Goal: Find specific page/section: Find specific page/section

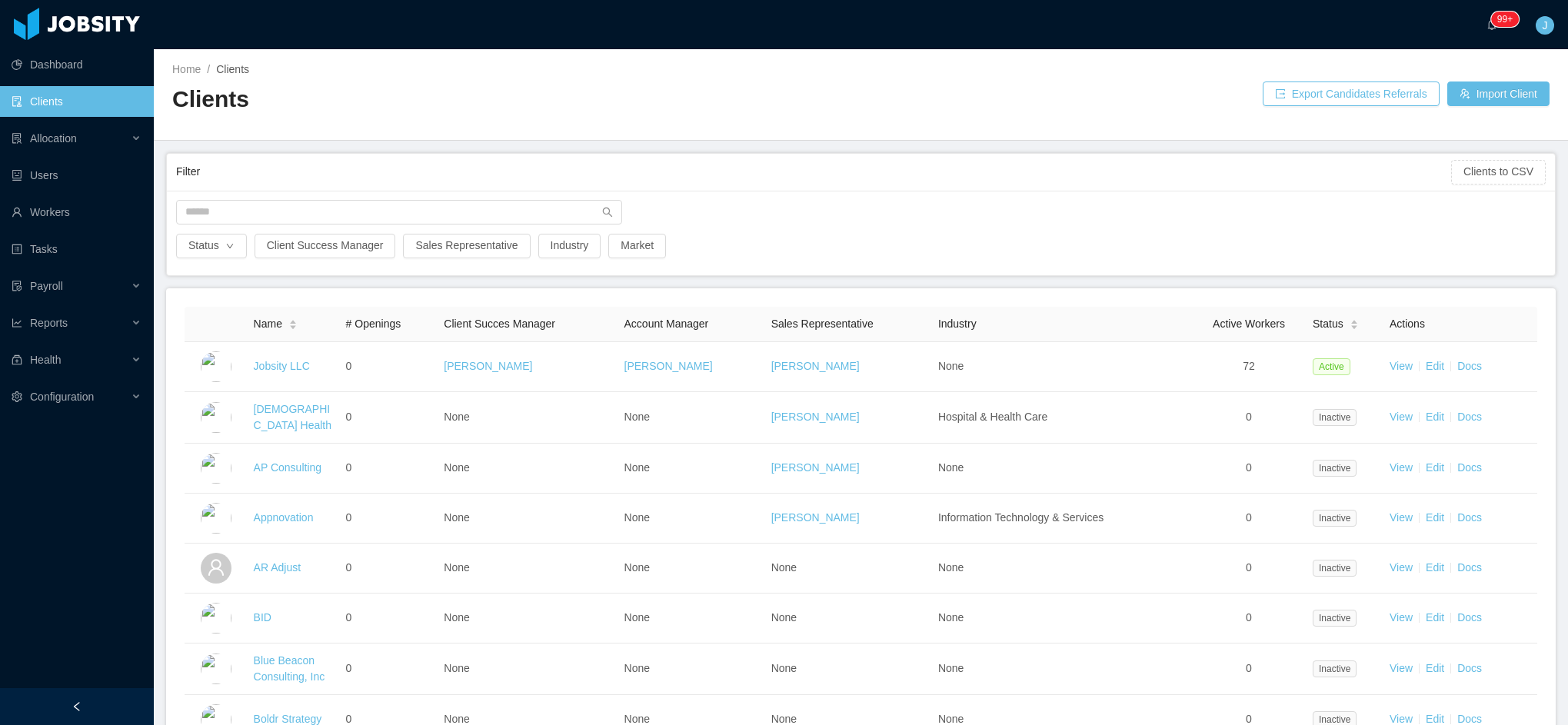
scroll to position [1025, 0]
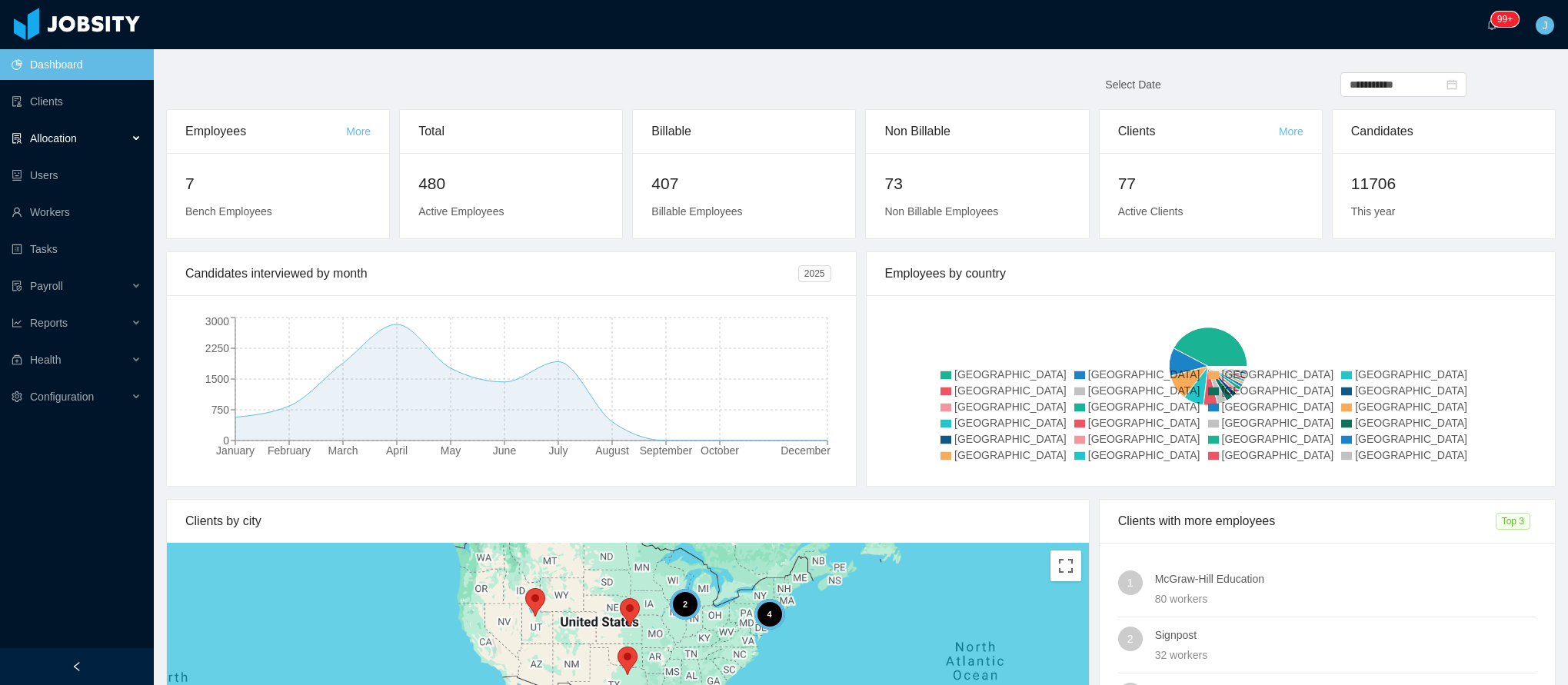
click at [83, 144] on div "Allocation" at bounding box center [77, 138] width 154 height 31
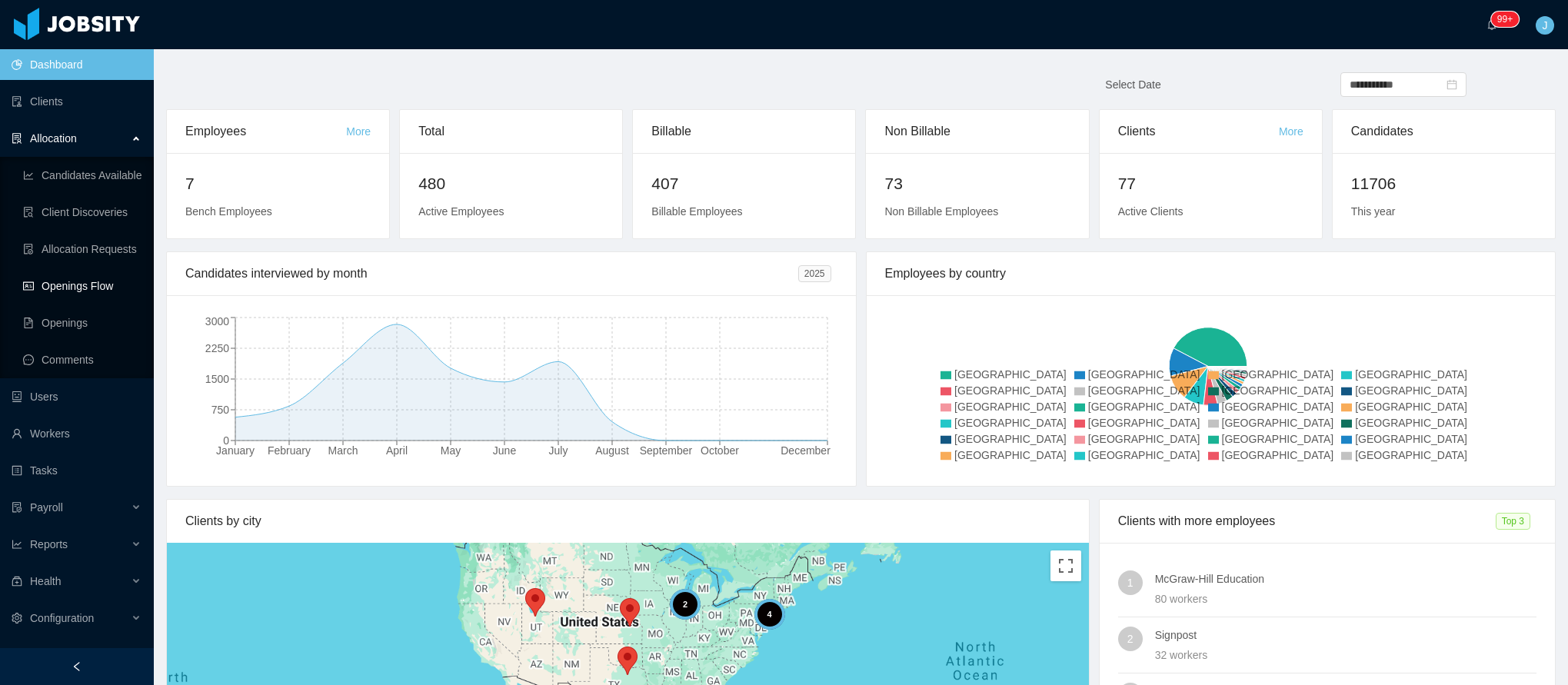
click at [75, 283] on link "Openings Flow" at bounding box center [82, 285] width 119 height 31
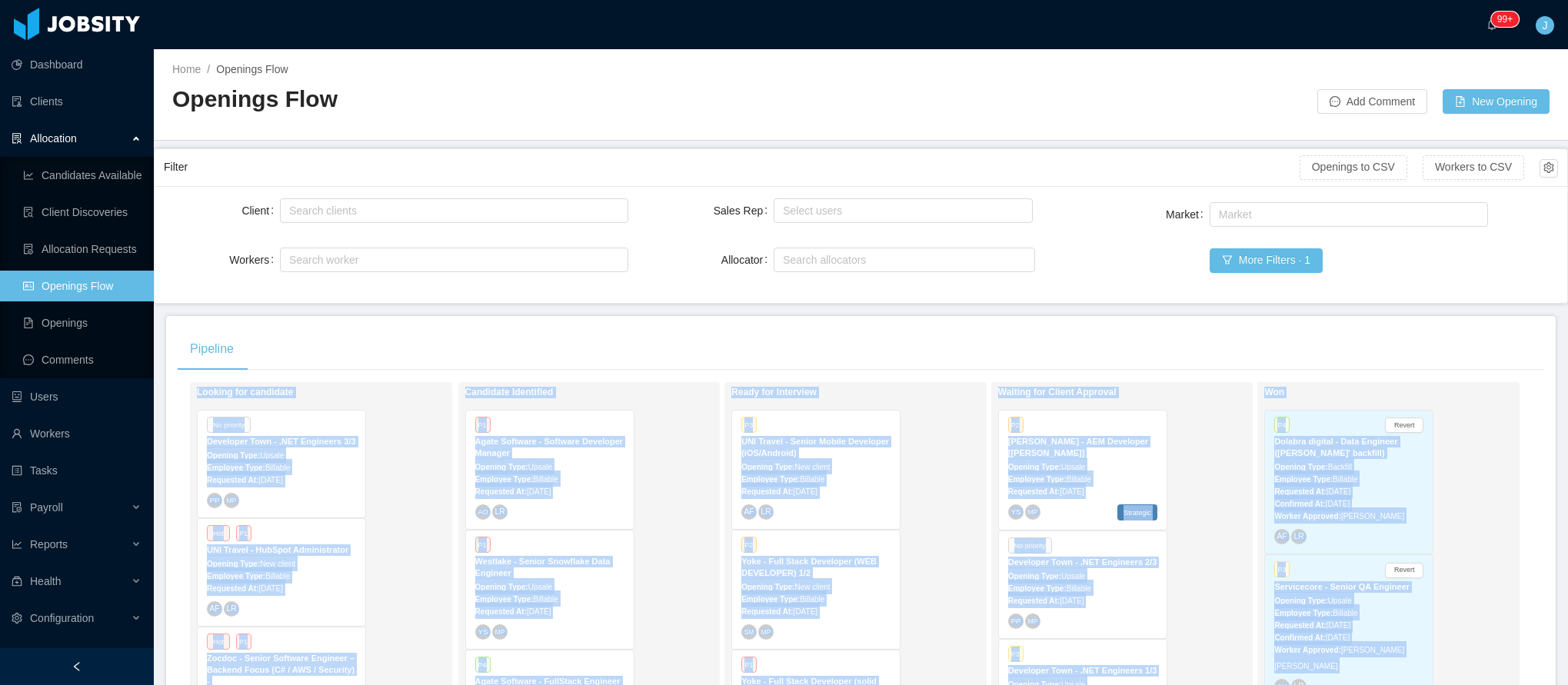
click at [1512, 685] on html "Dashboard Clients Allocation Candidates Available Client Discoveries Allocation…" at bounding box center [784, 342] width 1568 height 685
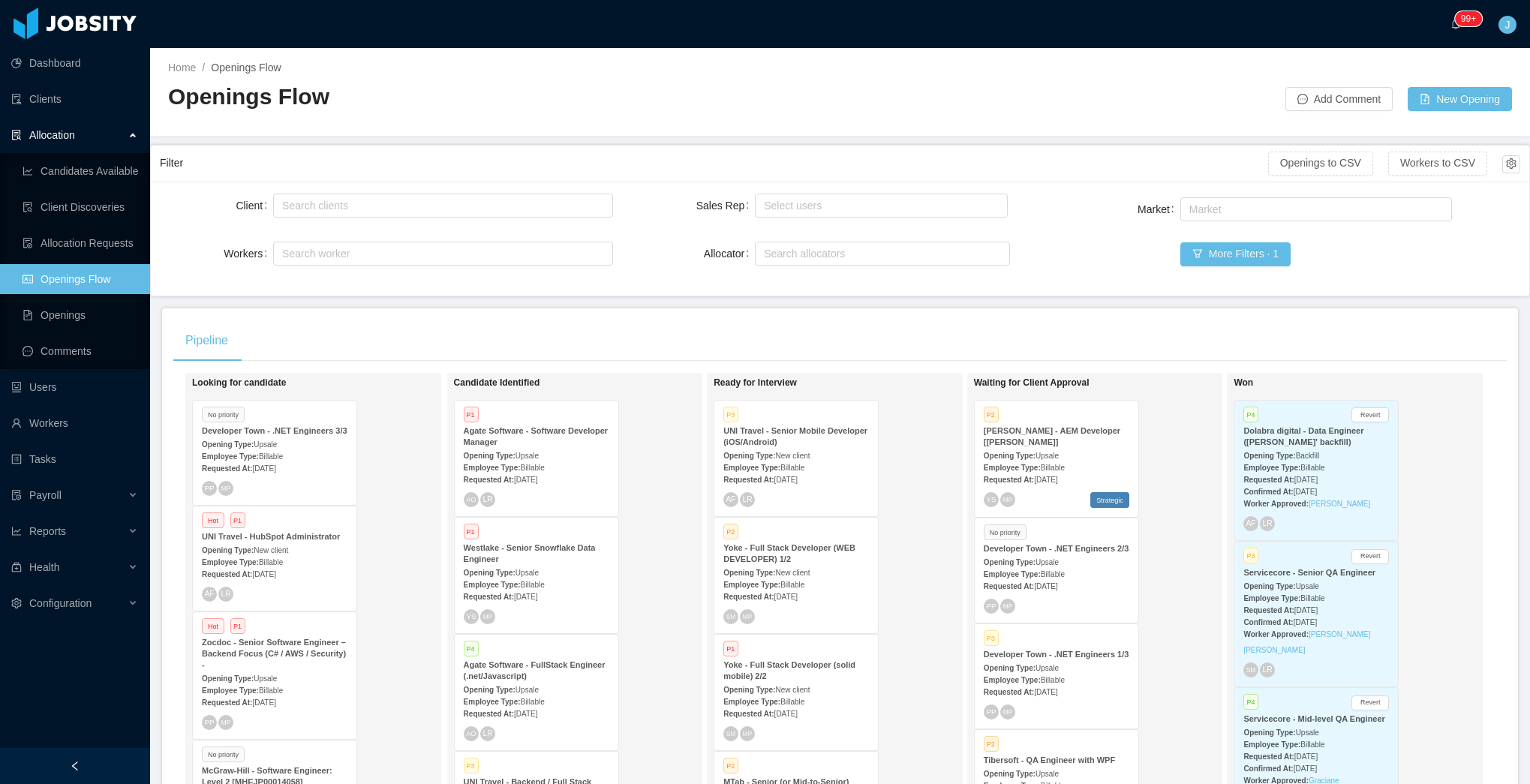
click at [809, 350] on div "Pipeline" at bounding box center [840, 341] width 1333 height 42
click at [1257, 255] on button "More Filters · 1" at bounding box center [1235, 254] width 110 height 24
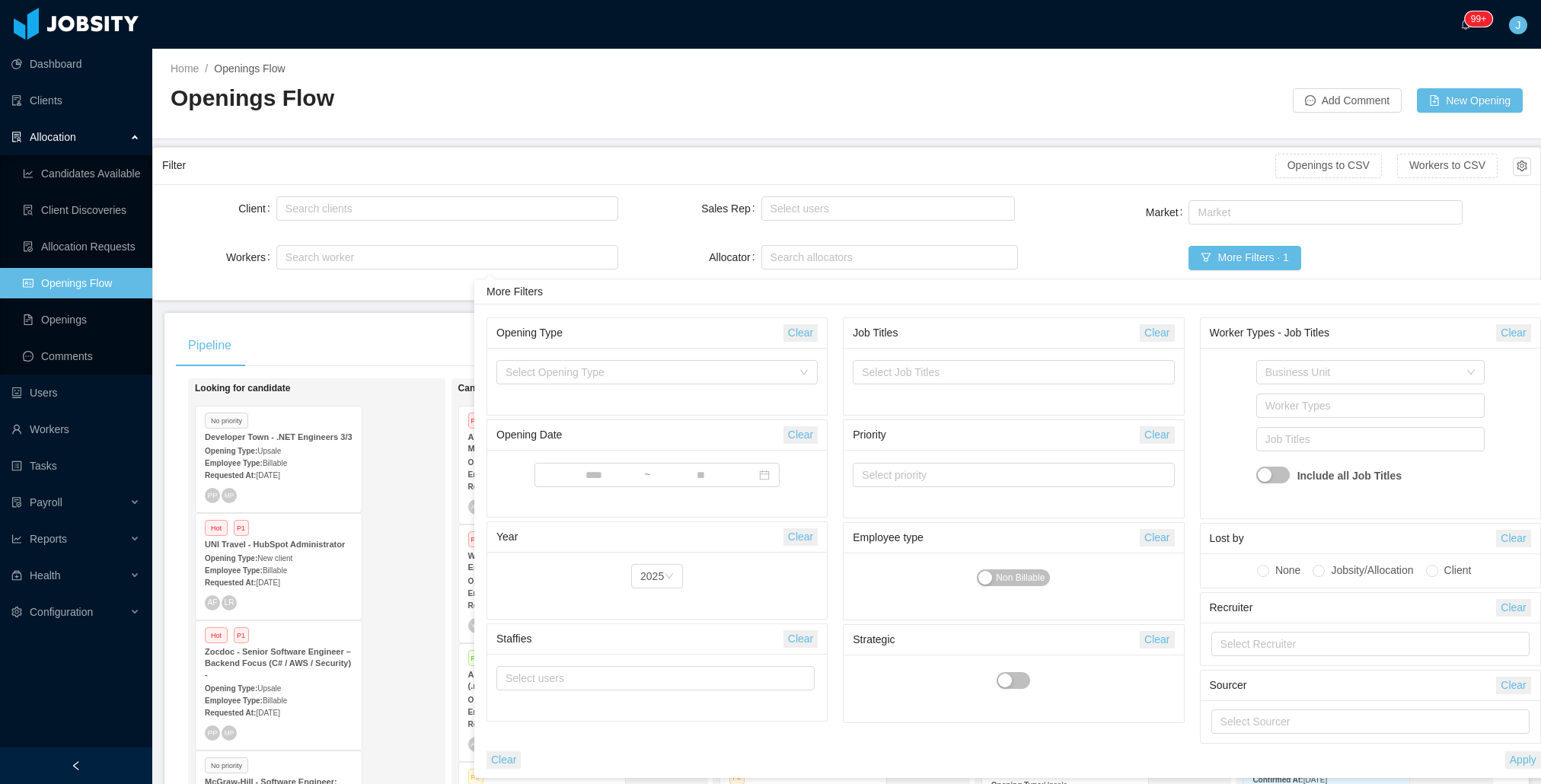
click at [703, 283] on div "More Filters" at bounding box center [1014, 293] width 1079 height 25
click at [1510, 331] on button "Clear" at bounding box center [1513, 333] width 34 height 17
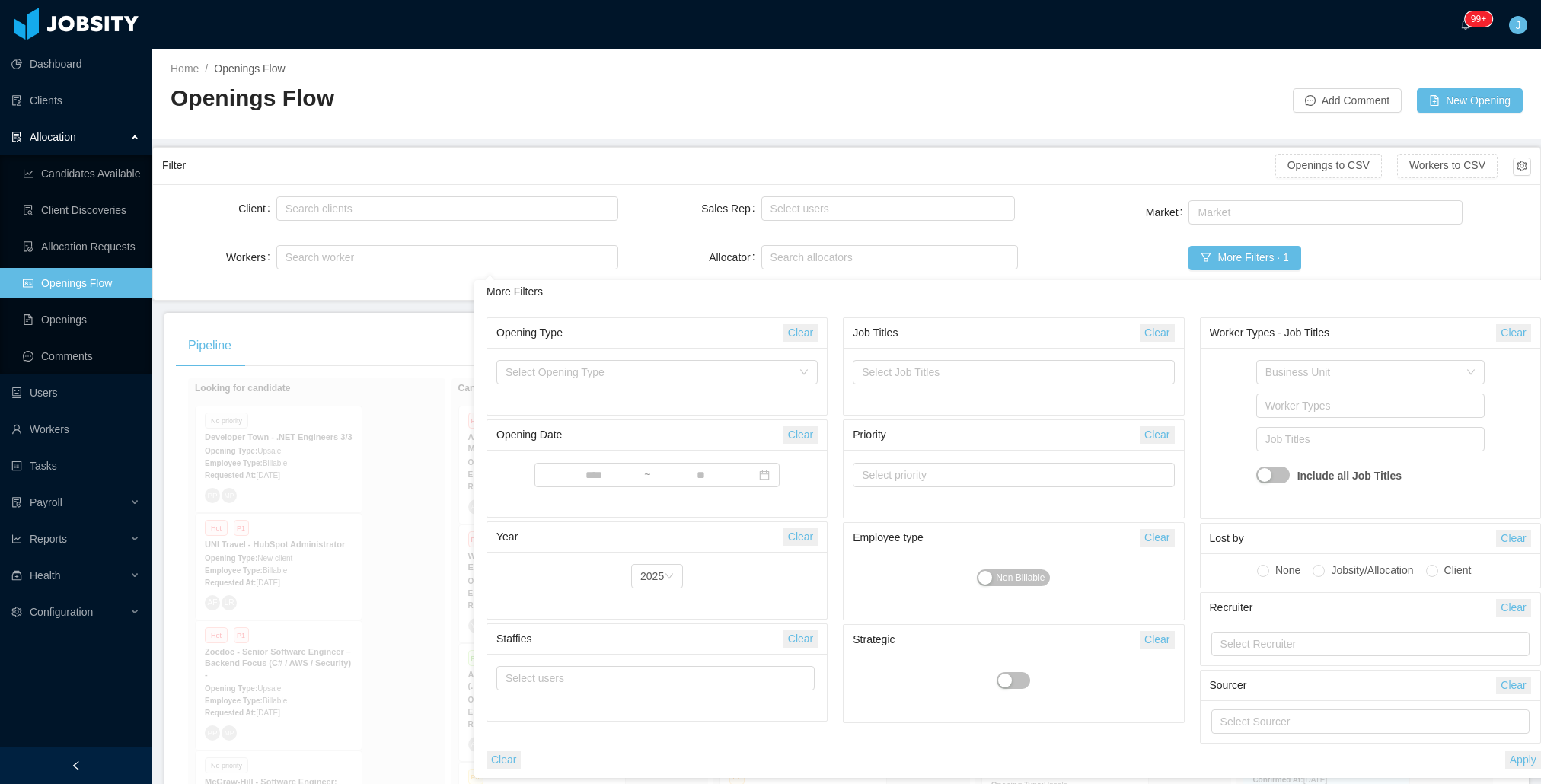
click at [1394, 258] on div "More Filters · 1" at bounding box center [1416, 258] width 456 height 25
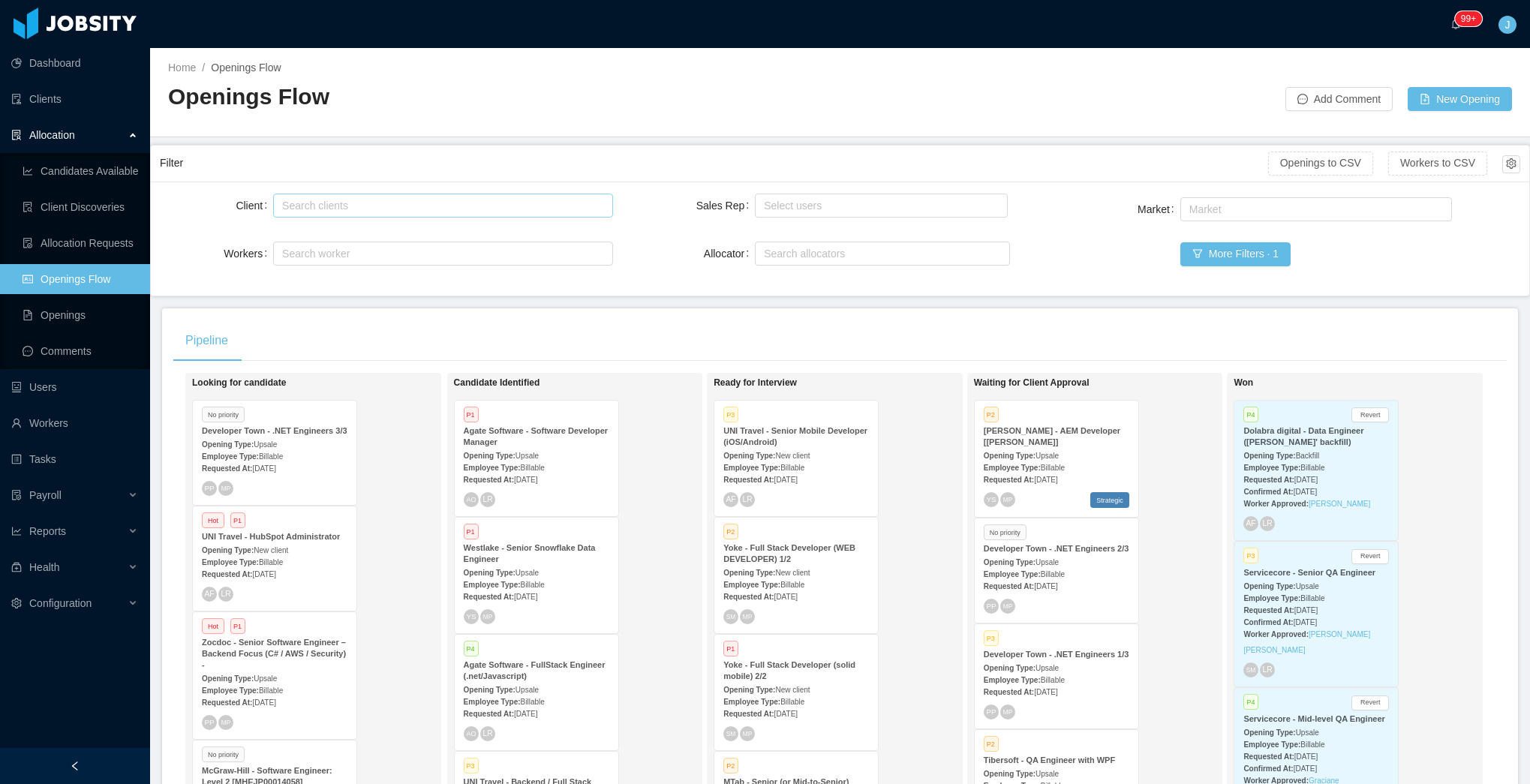
click at [461, 201] on div "Search clients" at bounding box center [439, 205] width 315 height 15
type input "********"
click at [393, 235] on li "Westlake Chemical" at bounding box center [440, 235] width 337 height 24
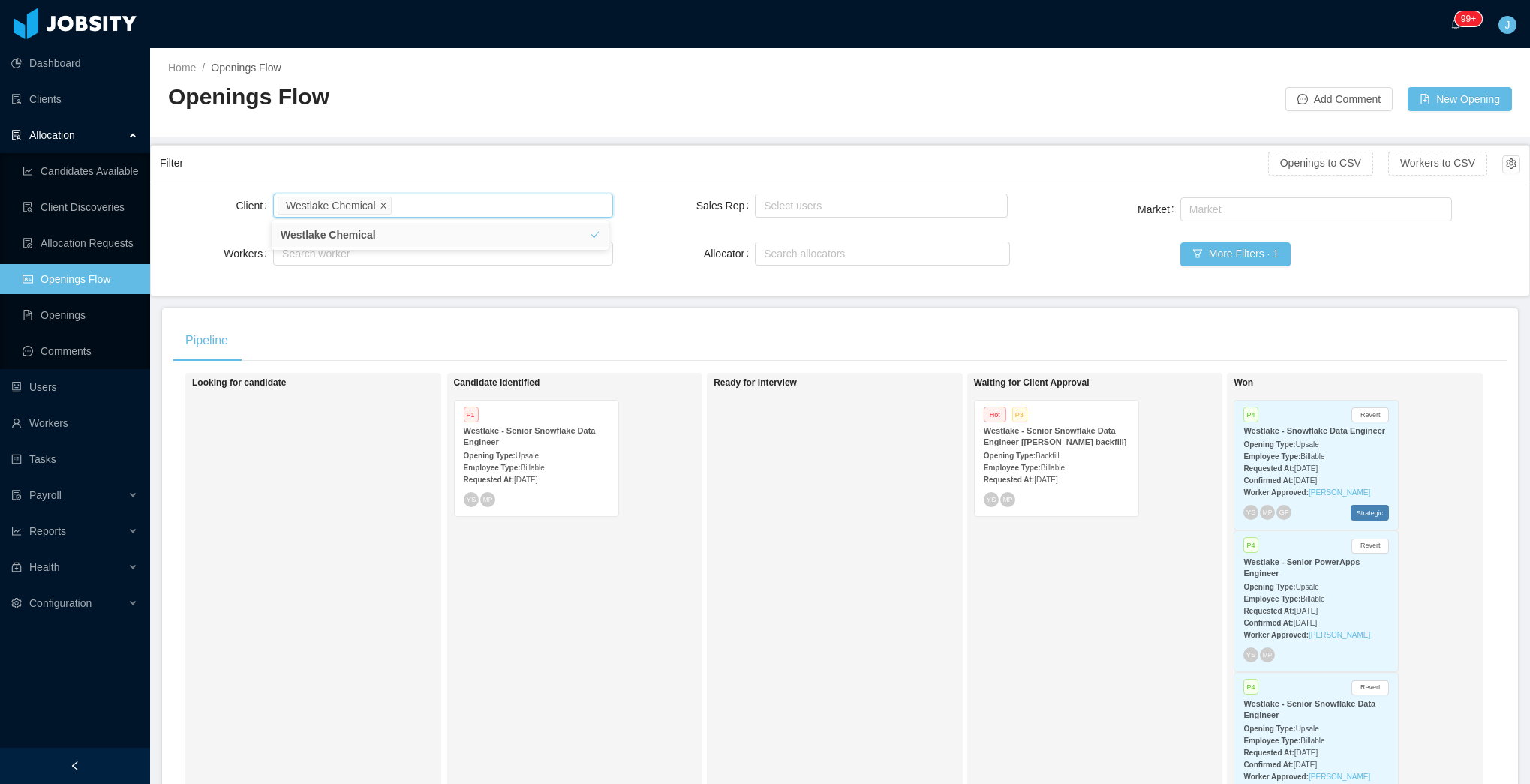
click at [385, 206] on icon "icon: close" at bounding box center [383, 204] width 5 height 5
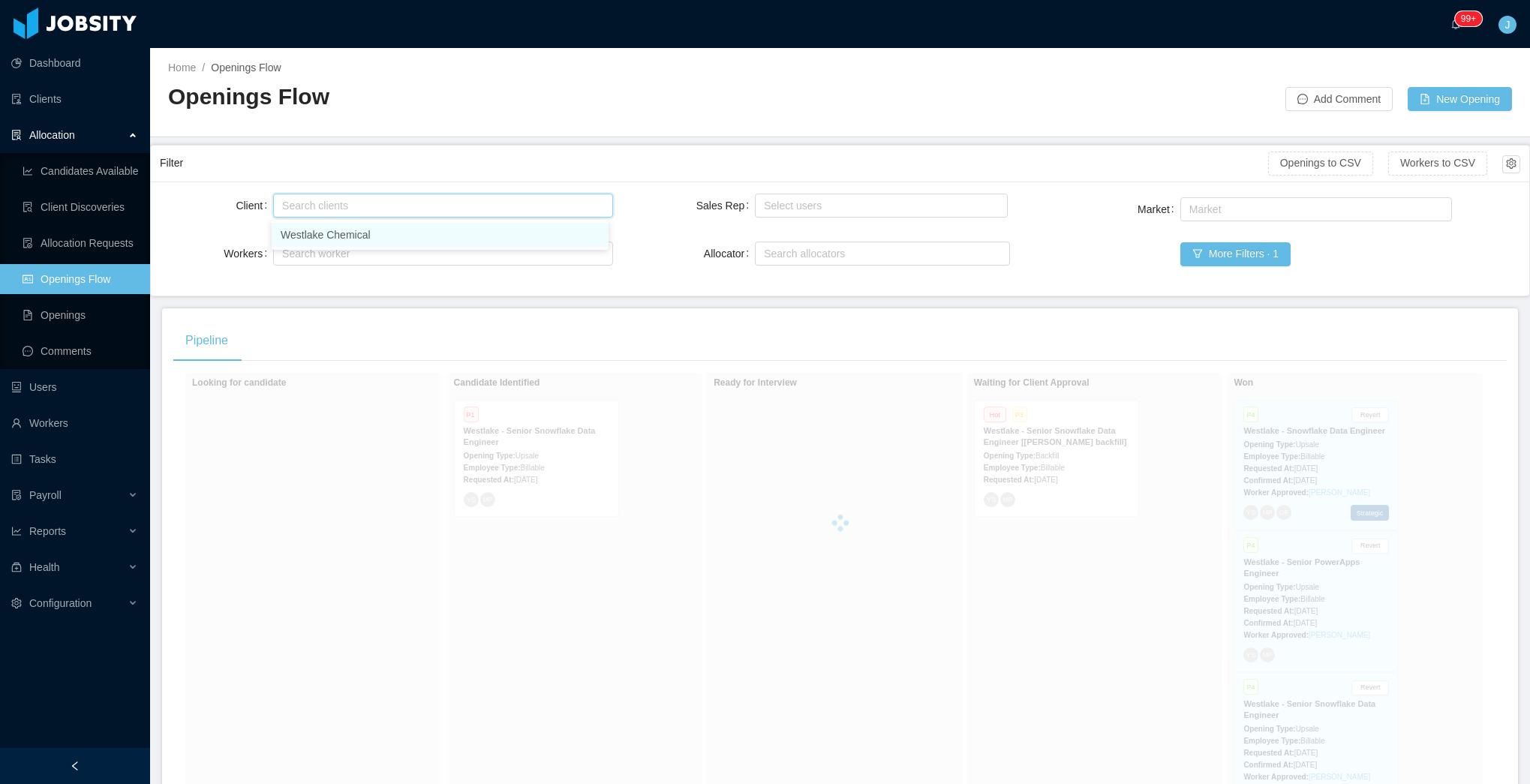
click at [581, 164] on div "Filter" at bounding box center [714, 163] width 1108 height 28
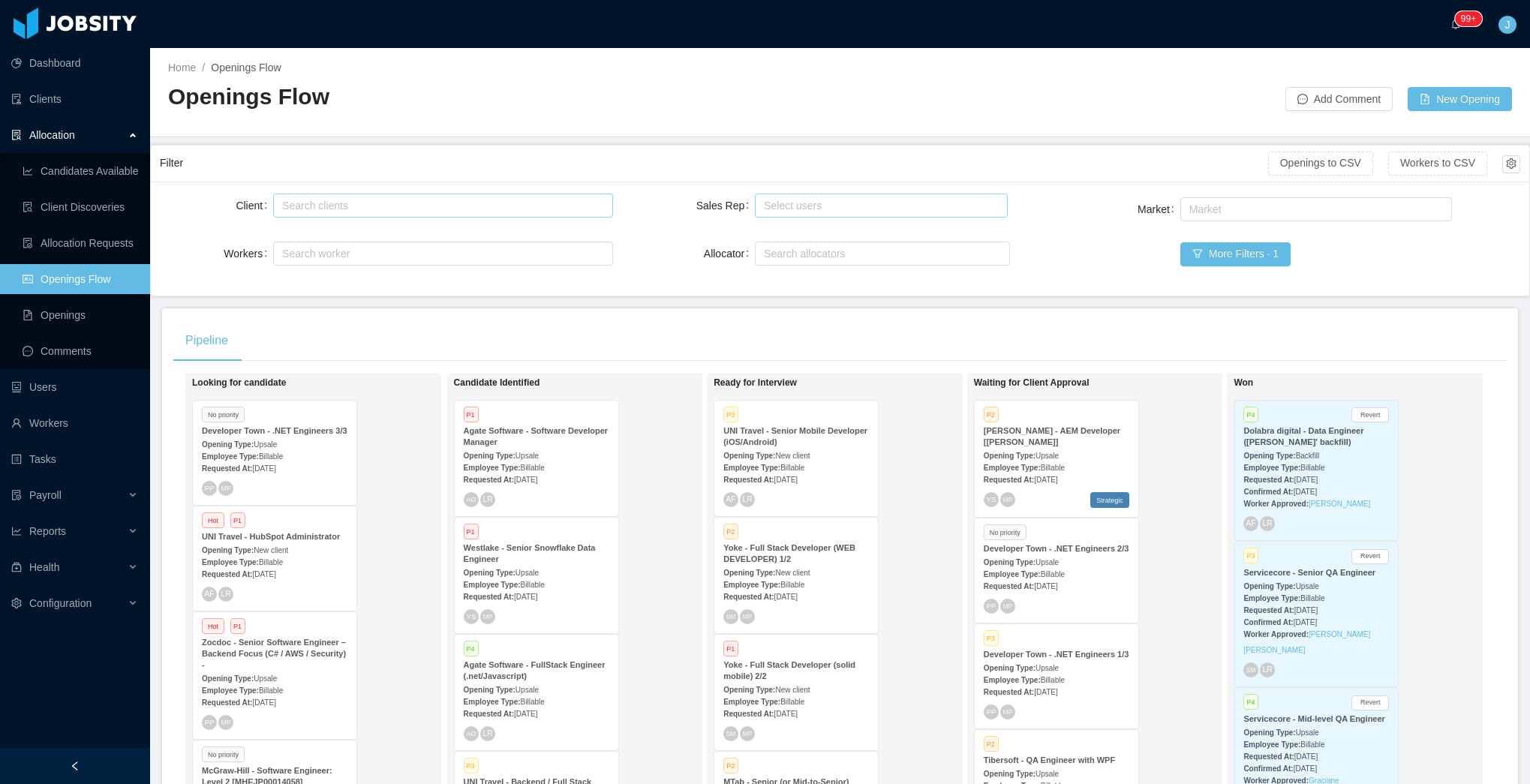
click at [854, 206] on div "Select users" at bounding box center [878, 205] width 228 height 15
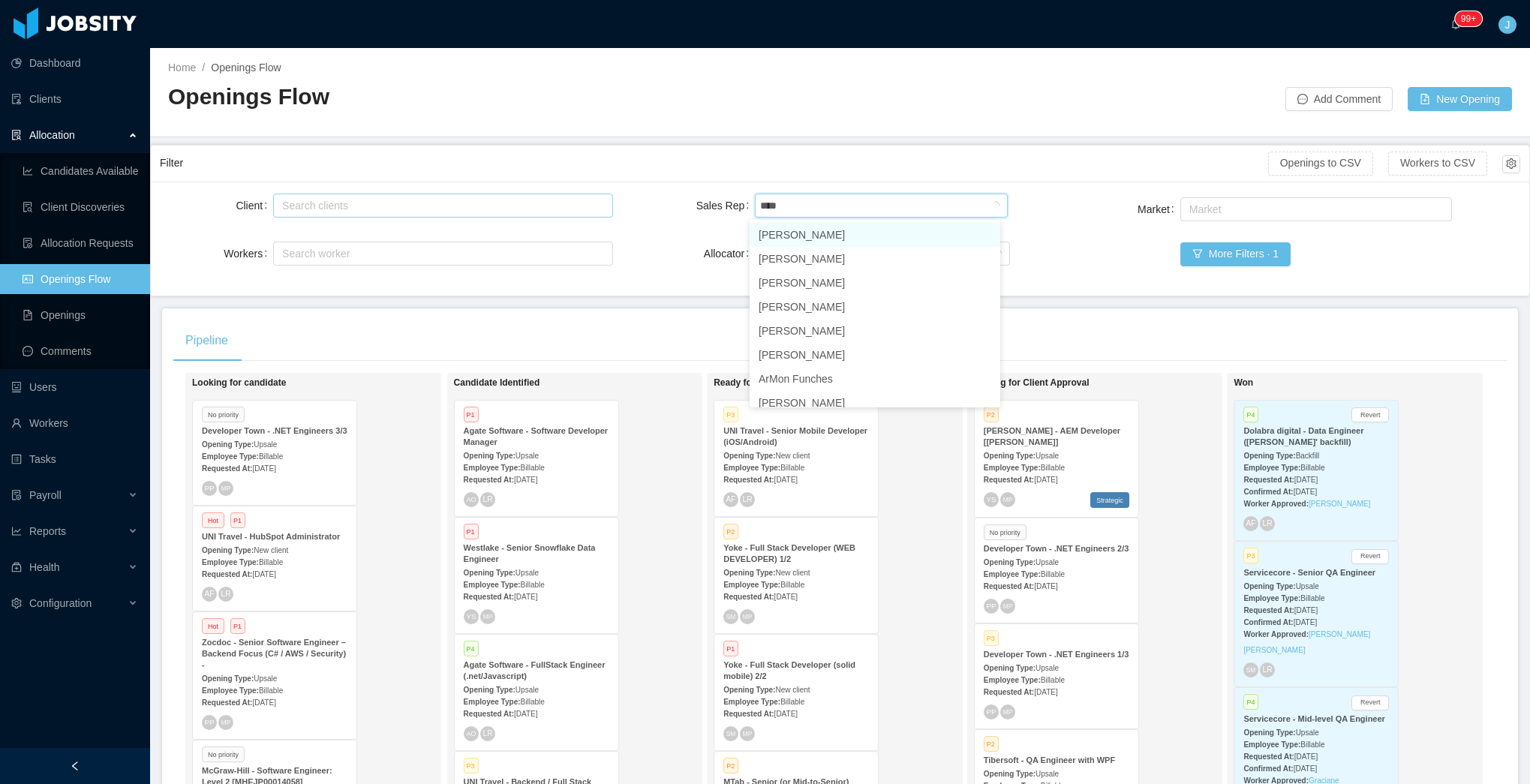
type input "*****"
click at [832, 237] on li "[PERSON_NAME]" at bounding box center [874, 235] width 250 height 24
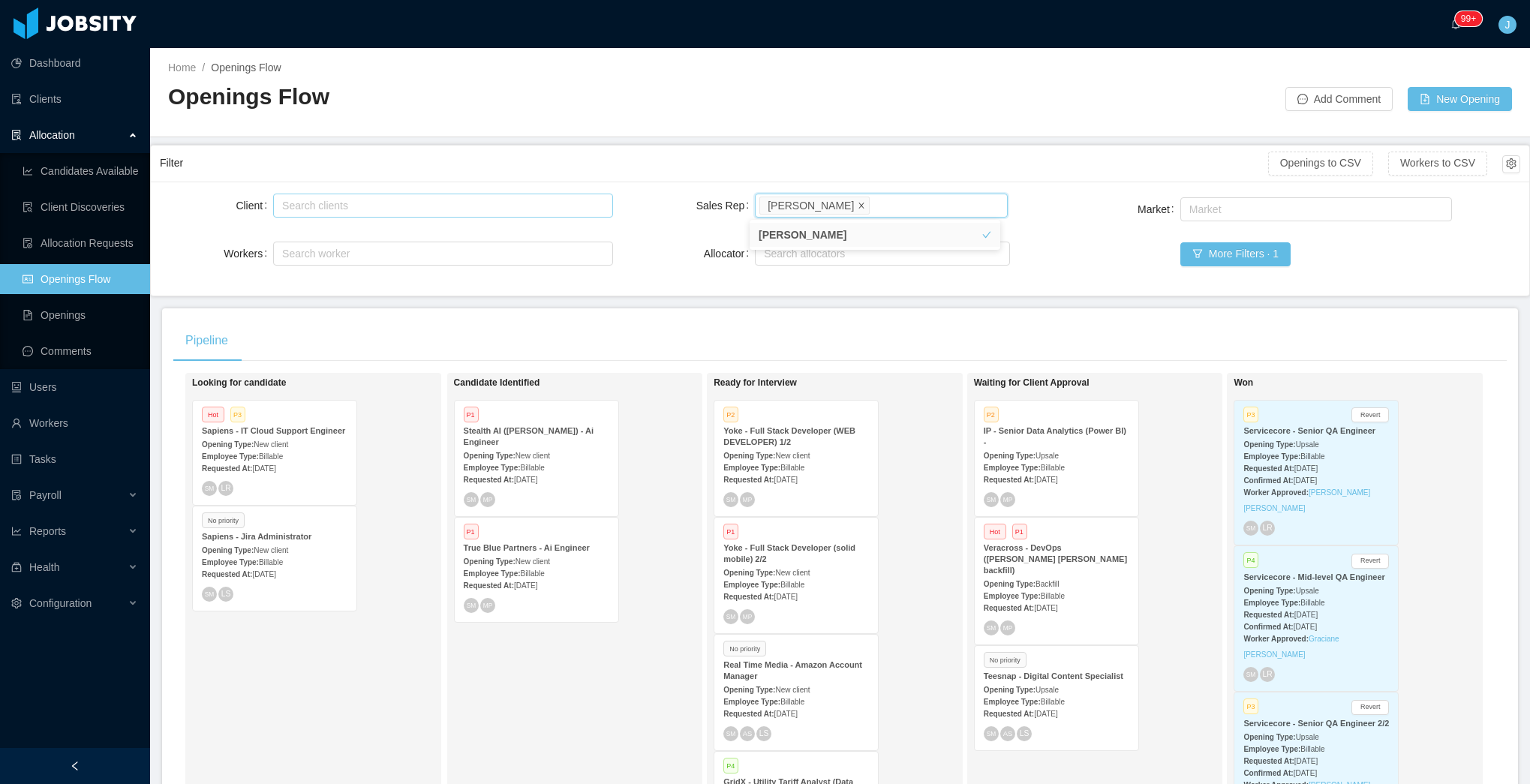
click at [858, 202] on icon "icon: close" at bounding box center [861, 204] width 7 height 7
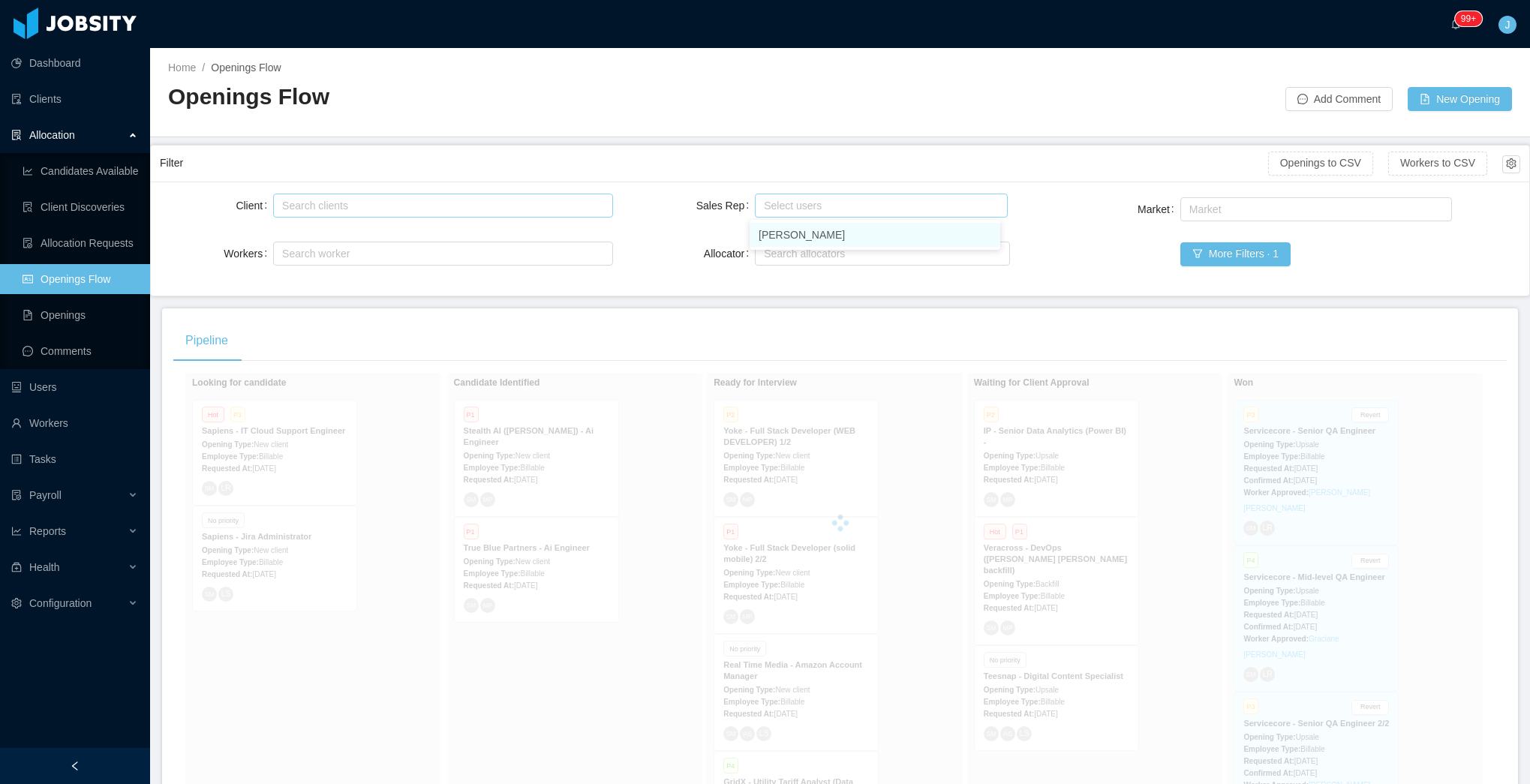
click at [659, 232] on div "Client Search clients Workers Search worker Sales Rep Select users Allocator Se…" at bounding box center [840, 238] width 1360 height 96
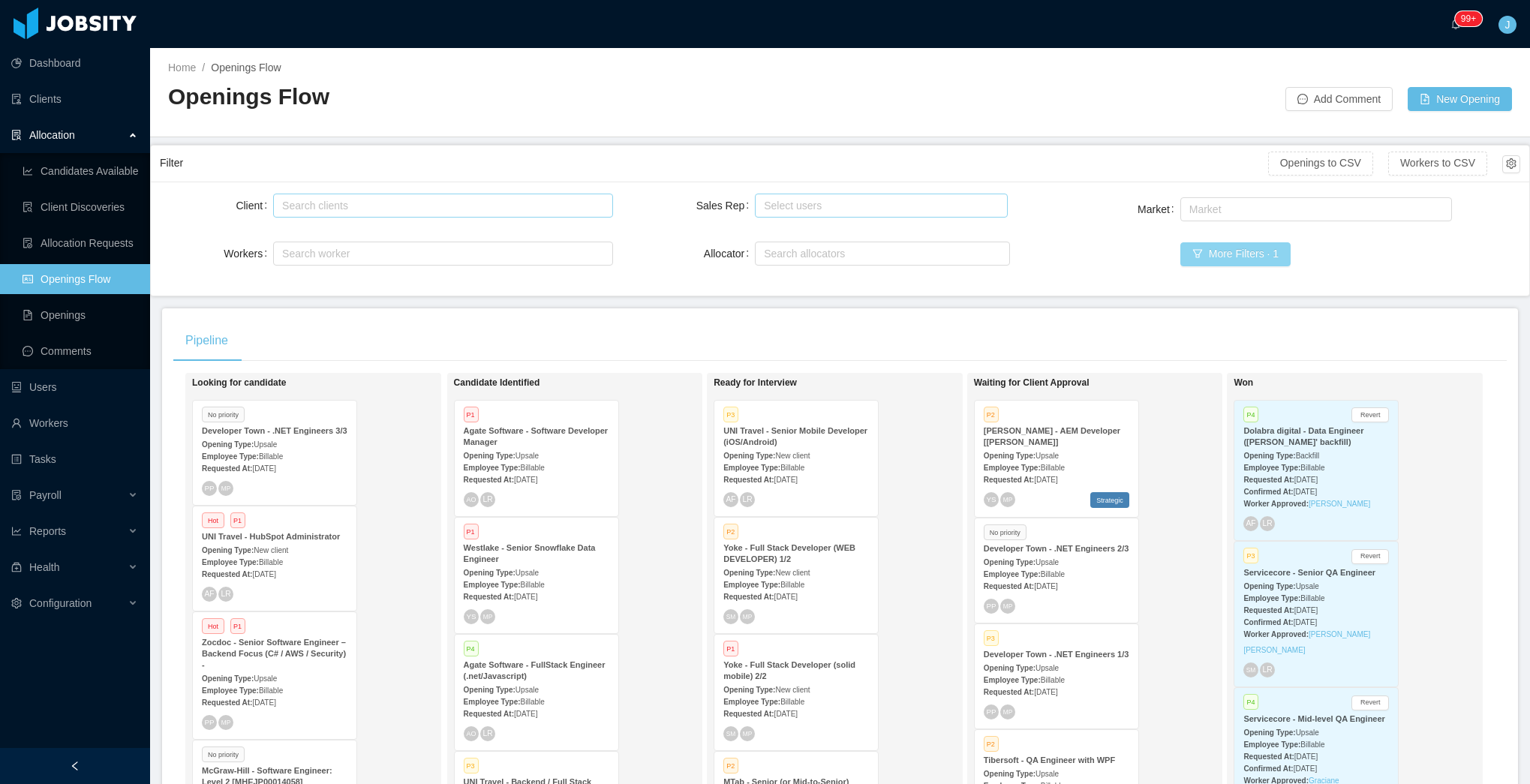
click at [1227, 259] on button "More Filters · 1" at bounding box center [1235, 254] width 110 height 24
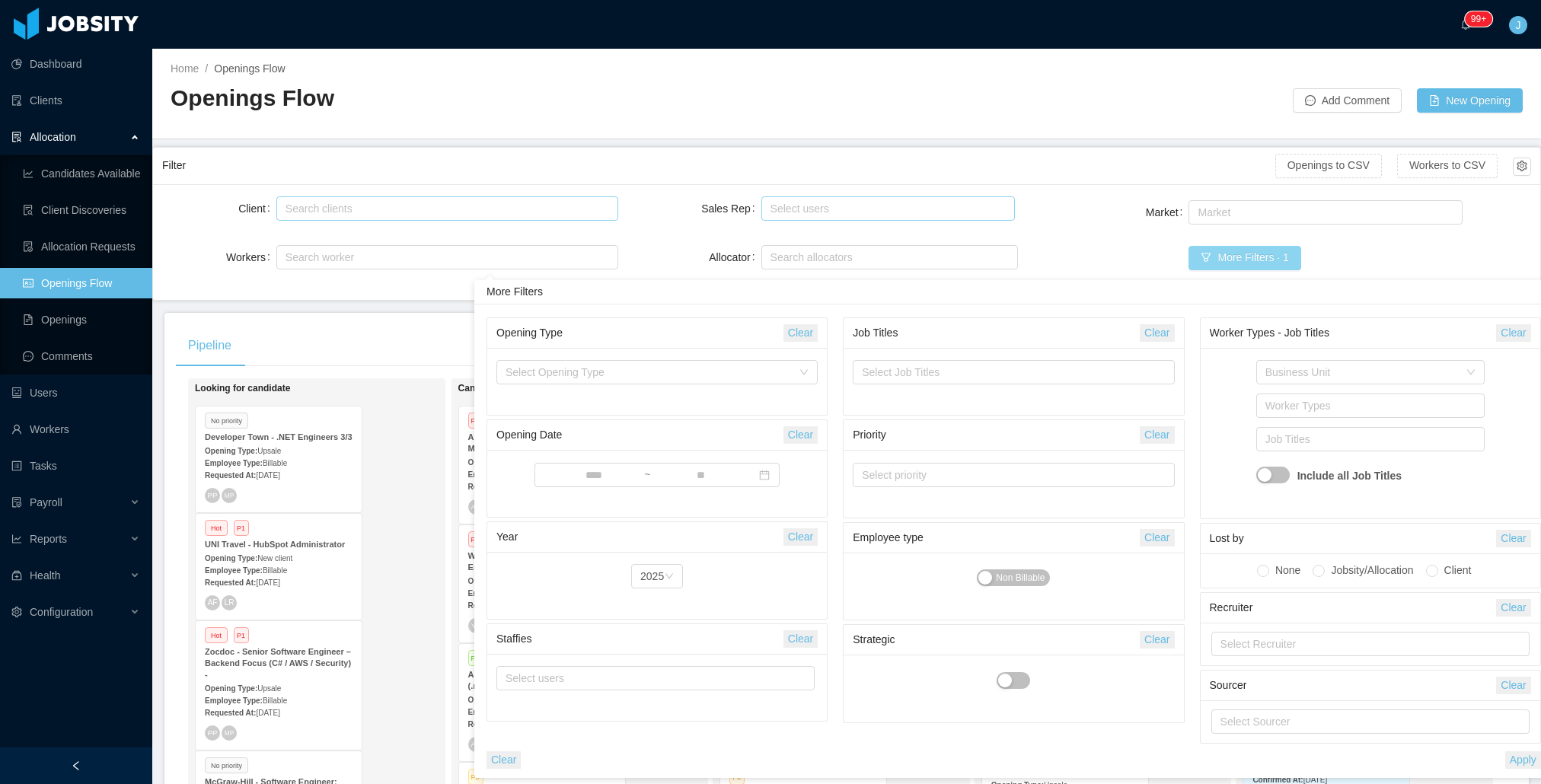
scroll to position [11, 0]
click at [571, 468] on input at bounding box center [593, 476] width 100 height 17
click at [1357, 248] on div "More Filters · 1" at bounding box center [1416, 258] width 456 height 25
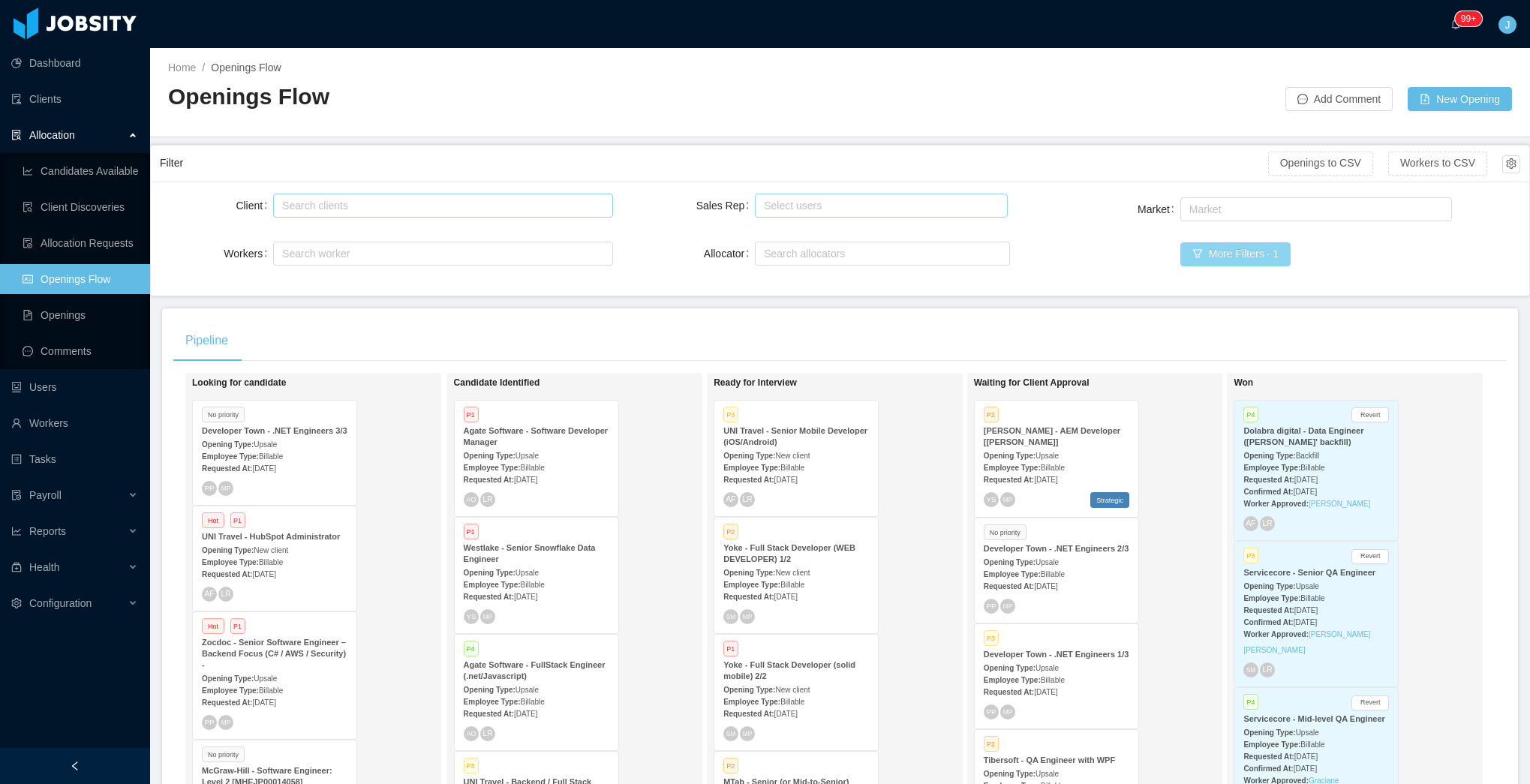
click at [1233, 257] on button "More Filters · 1" at bounding box center [1235, 254] width 110 height 24
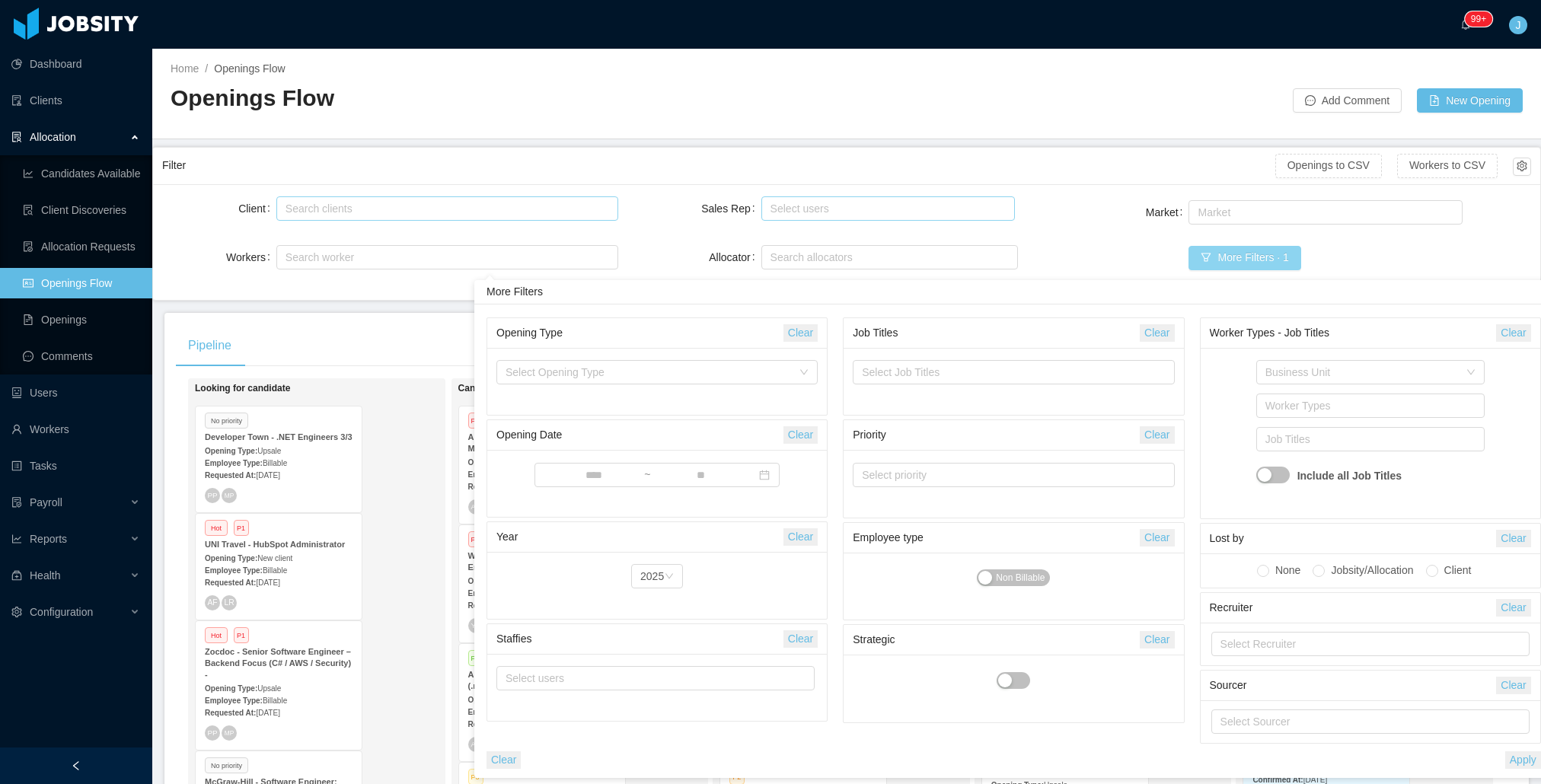
scroll to position [11, 0]
click at [749, 365] on div "Select Opening Type" at bounding box center [649, 372] width 286 height 16
click at [587, 394] on li "New client" at bounding box center [657, 403] width 321 height 25
click at [1406, 263] on div "More Filters · 2" at bounding box center [1416, 258] width 456 height 25
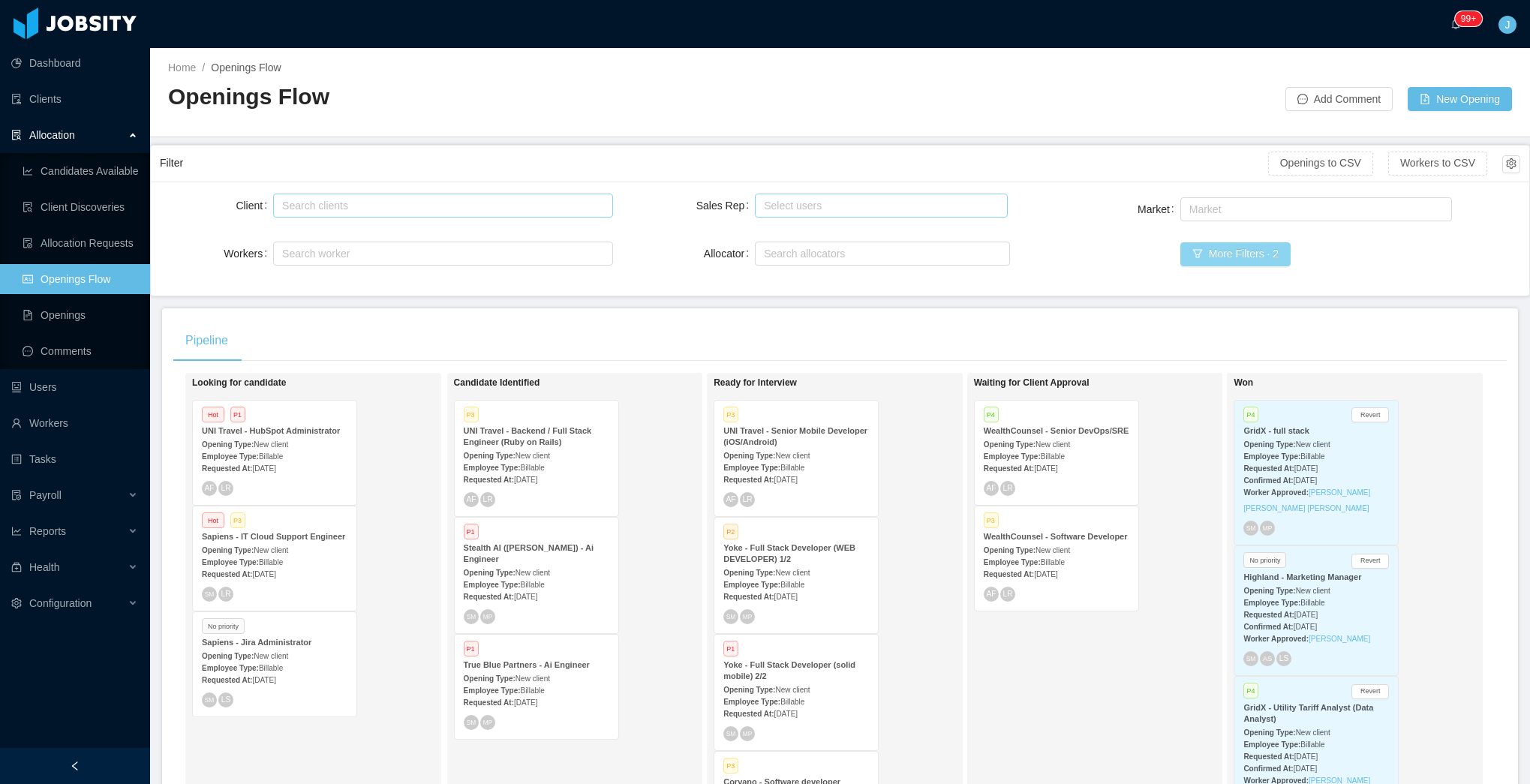
click at [1227, 248] on button "More Filters · 2" at bounding box center [1235, 254] width 110 height 24
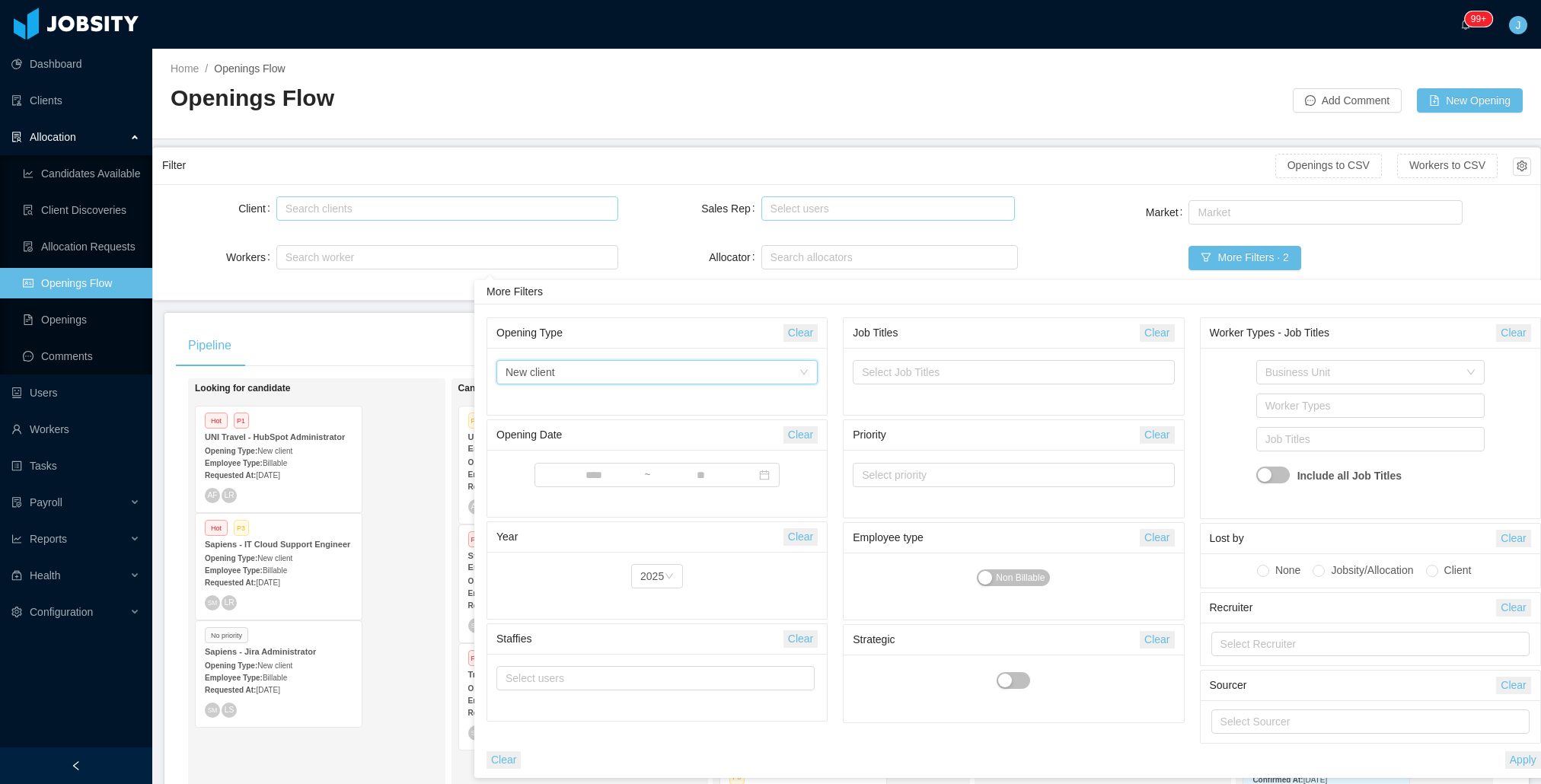
click at [666, 365] on div "Select Opening Type New client" at bounding box center [652, 372] width 294 height 23
click at [618, 427] on li "Upsale" at bounding box center [657, 426] width 321 height 25
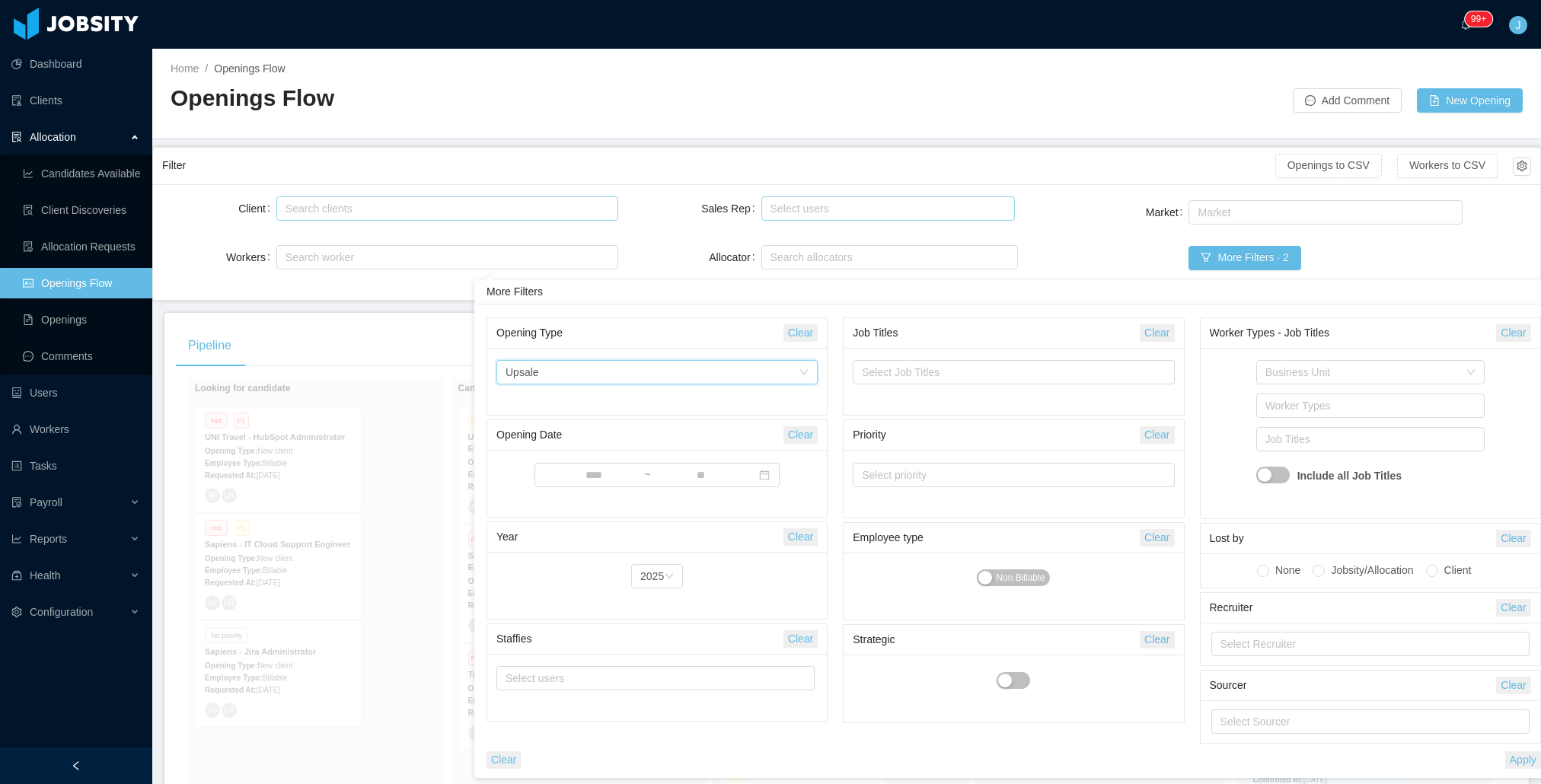
click at [675, 265] on div "Allocator" at bounding box center [717, 257] width 85 height 30
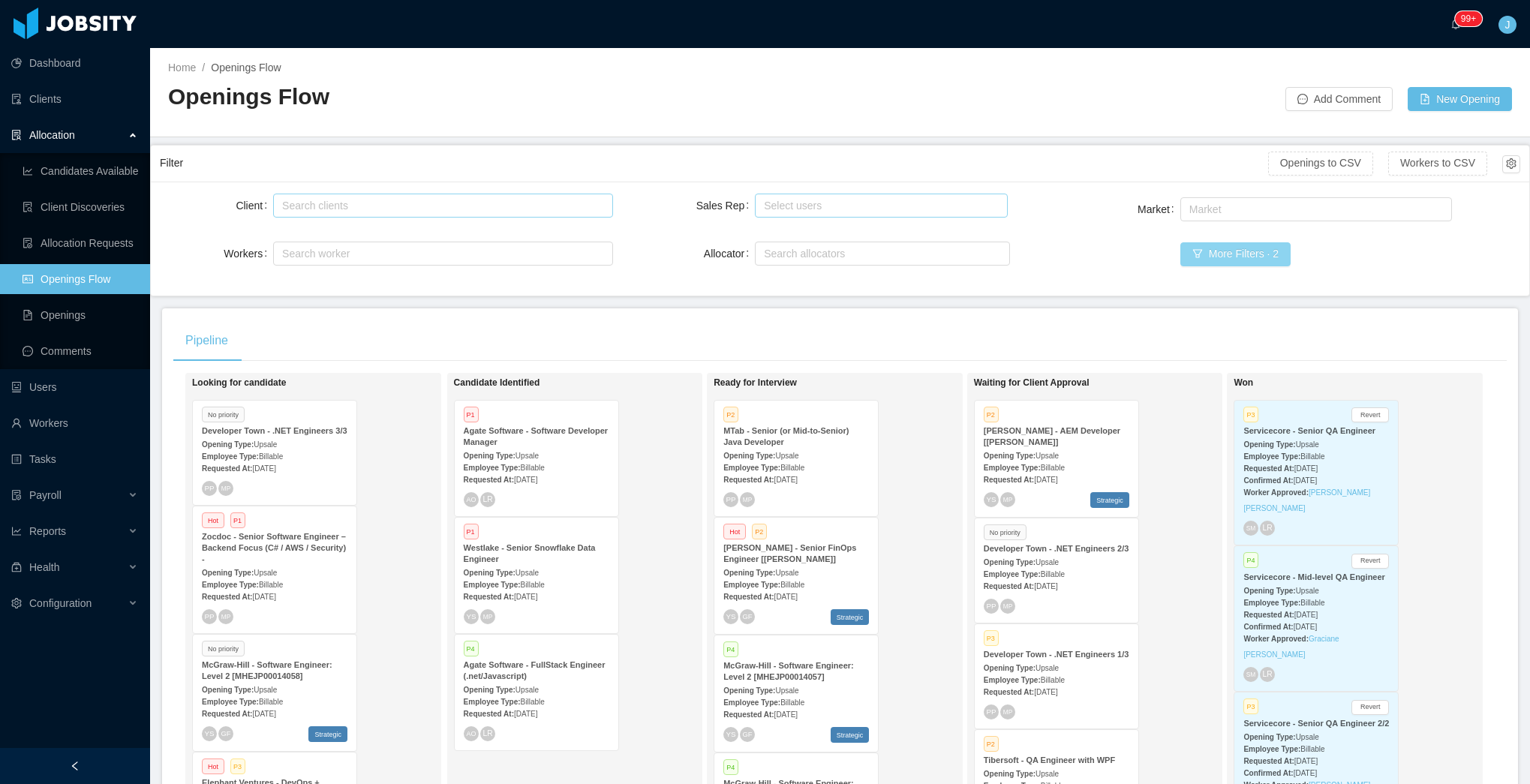
click at [1210, 255] on button "More Filters · 2" at bounding box center [1235, 254] width 110 height 24
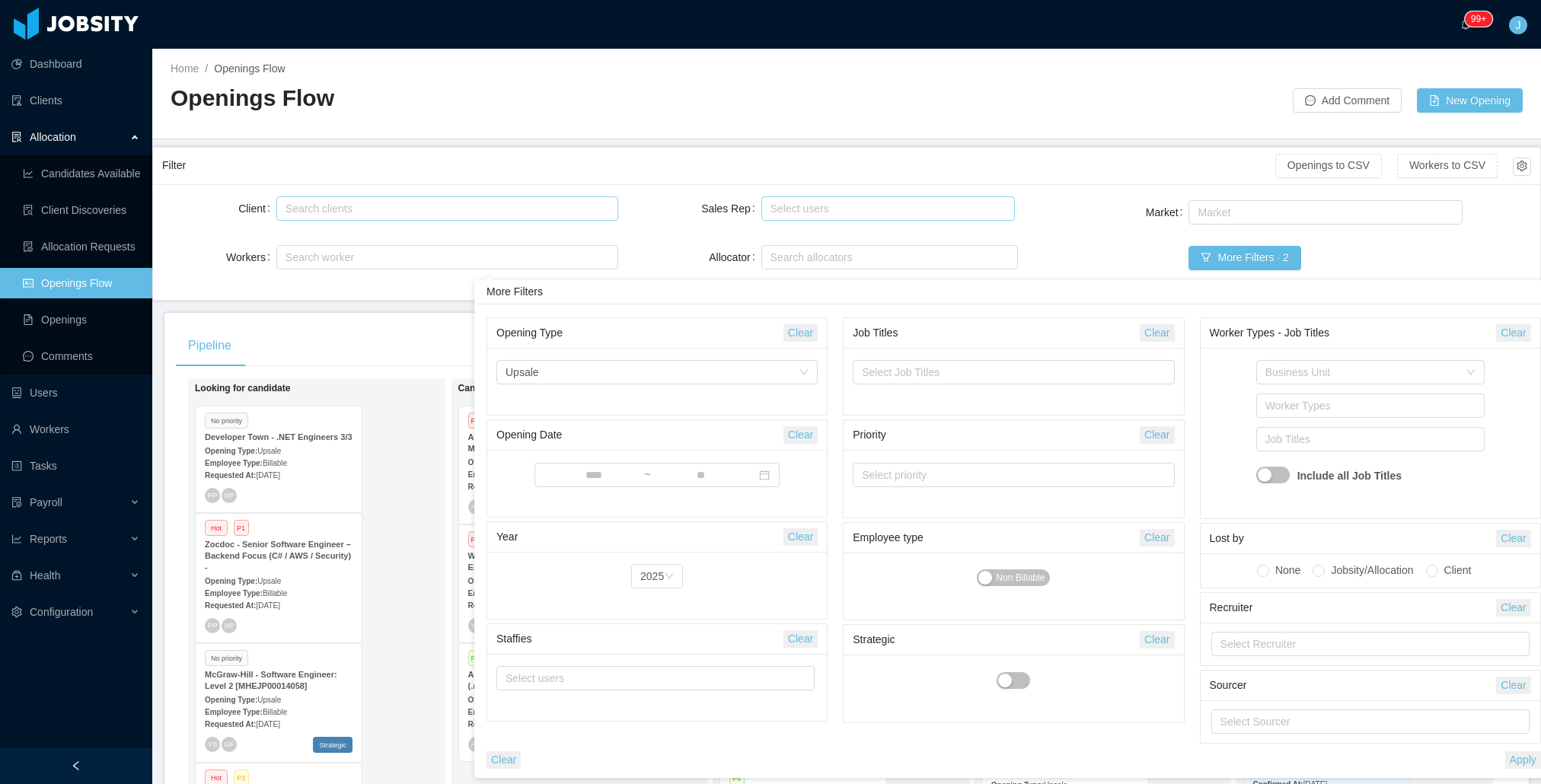
click at [805, 338] on button "Clear" at bounding box center [800, 333] width 34 height 17
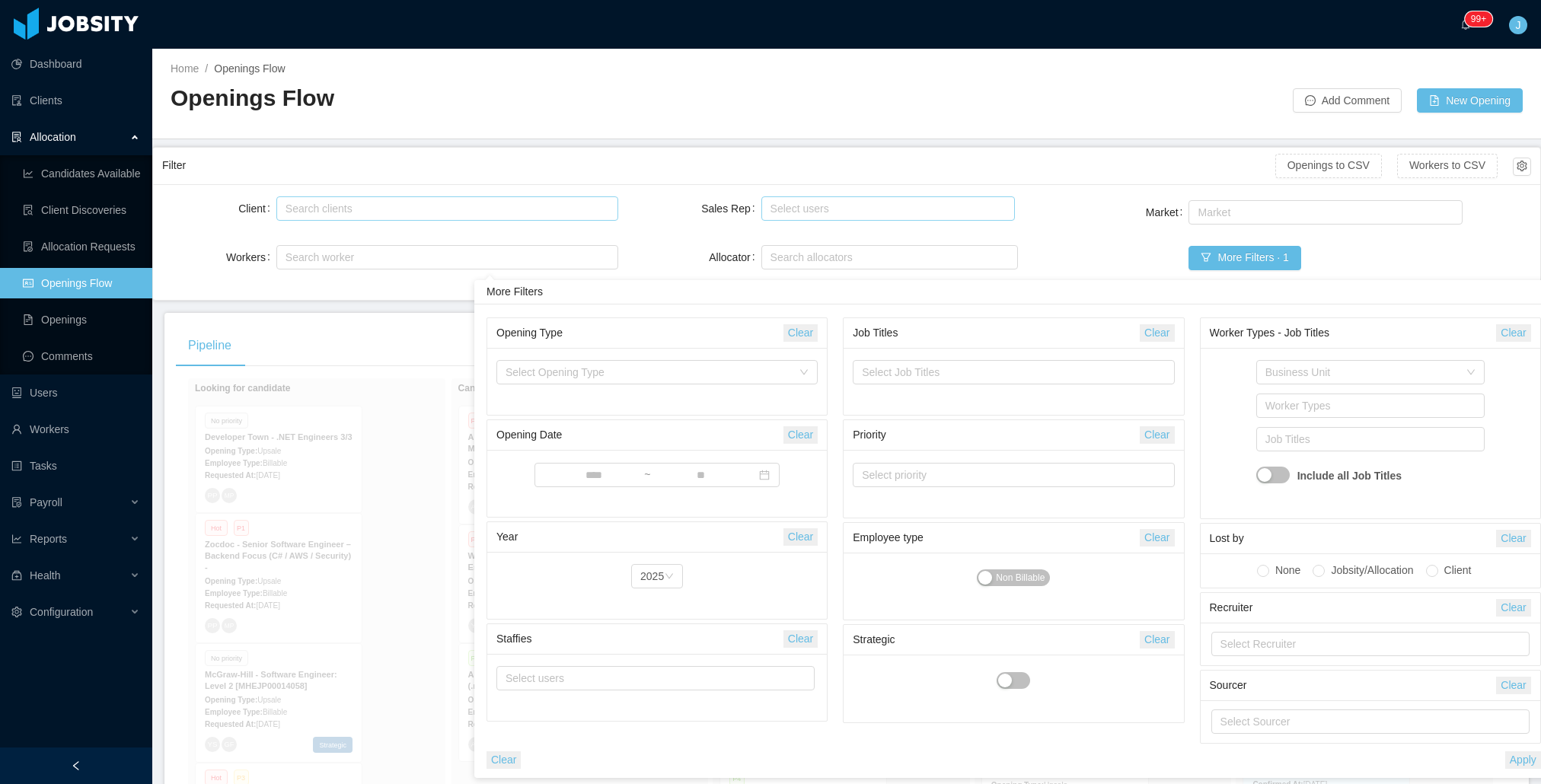
click at [1037, 245] on div "Client Search clients Workers Search worker Sales Rep Select users Allocator Se…" at bounding box center [847, 242] width 1369 height 97
